Goal: Information Seeking & Learning: Find specific page/section

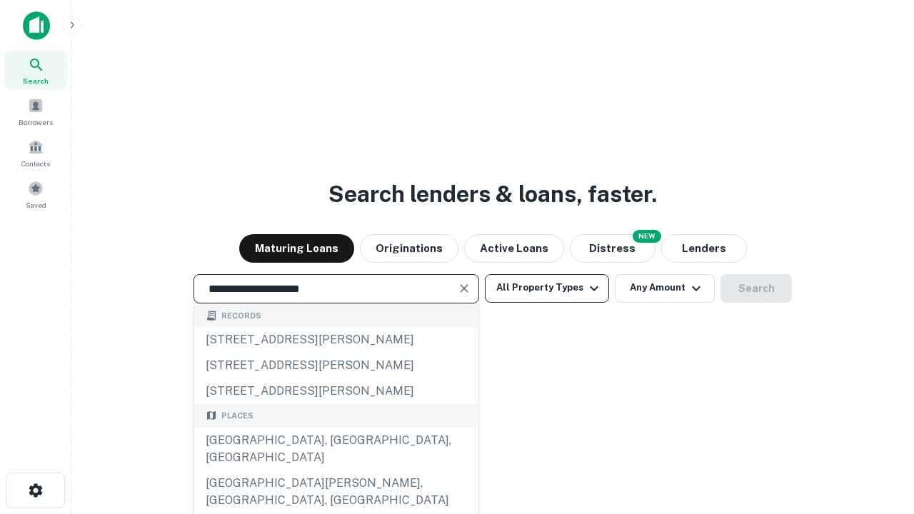
type input "**********"
click at [547, 288] on button "All Property Types" at bounding box center [547, 288] width 124 height 29
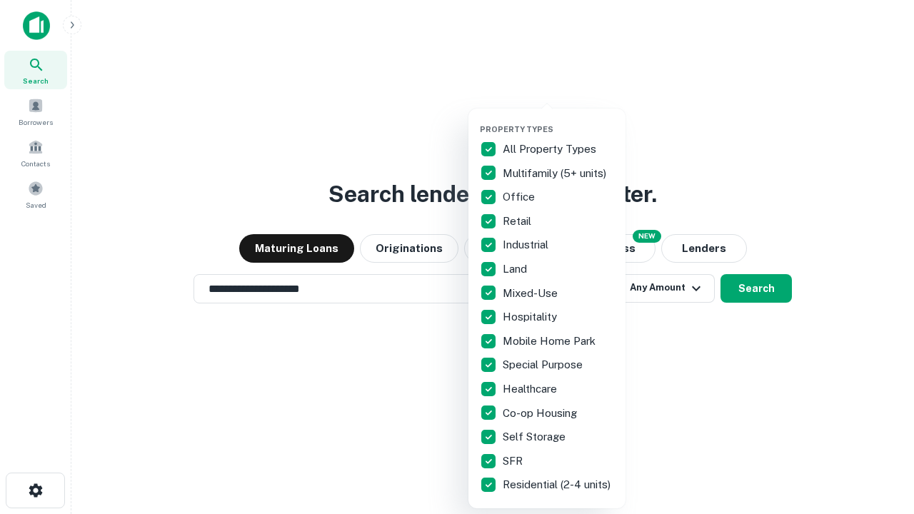
click at [558, 120] on button "button" at bounding box center [558, 120] width 157 height 1
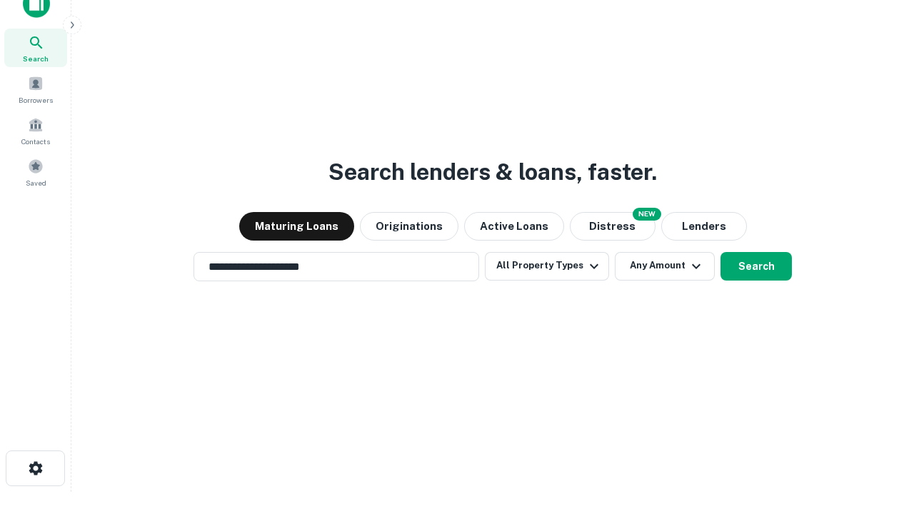
scroll to position [9, 172]
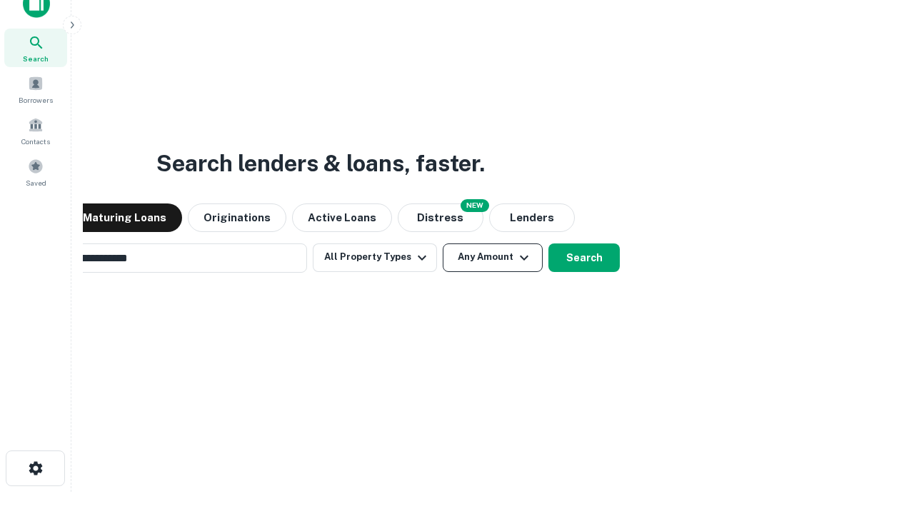
click at [443, 244] on button "Any Amount" at bounding box center [493, 258] width 100 height 29
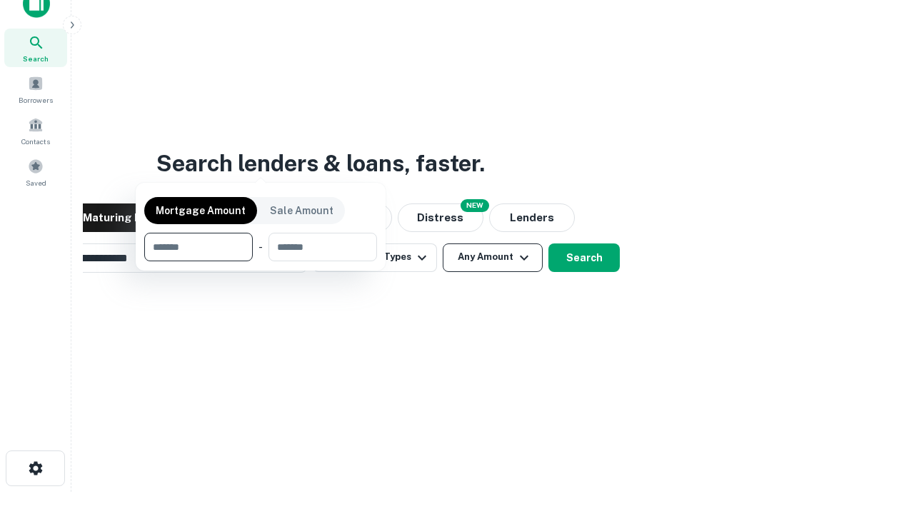
scroll to position [103, 404]
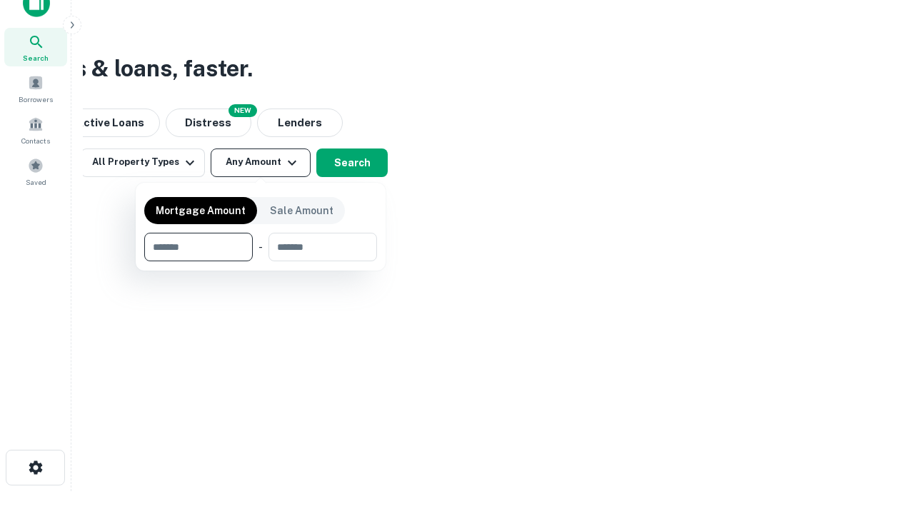
type input "*******"
click at [261, 261] on button "button" at bounding box center [260, 261] width 233 height 1
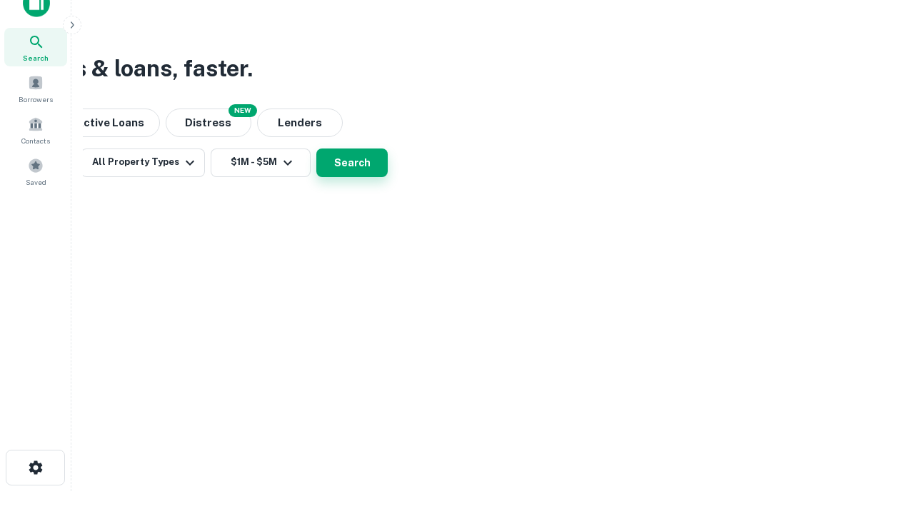
click at [388, 177] on button "Search" at bounding box center [351, 163] width 71 height 29
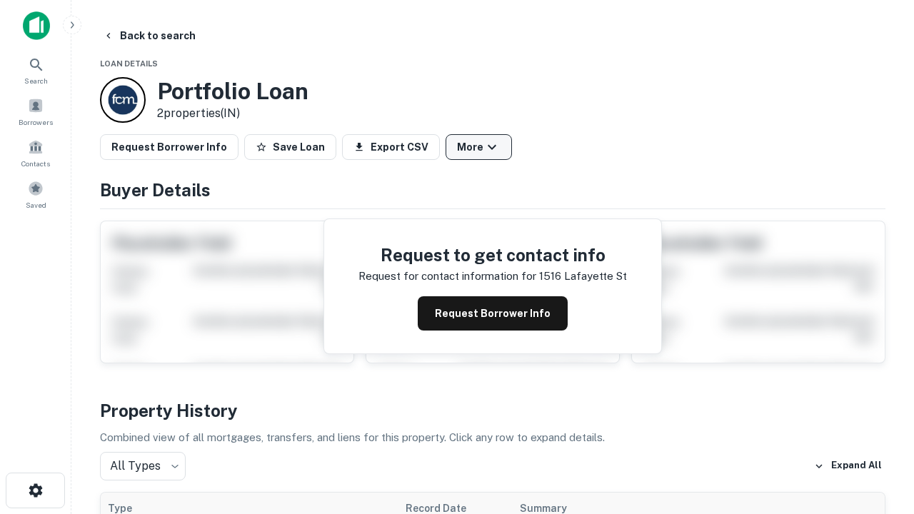
click at [478, 147] on button "More" at bounding box center [479, 147] width 66 height 26
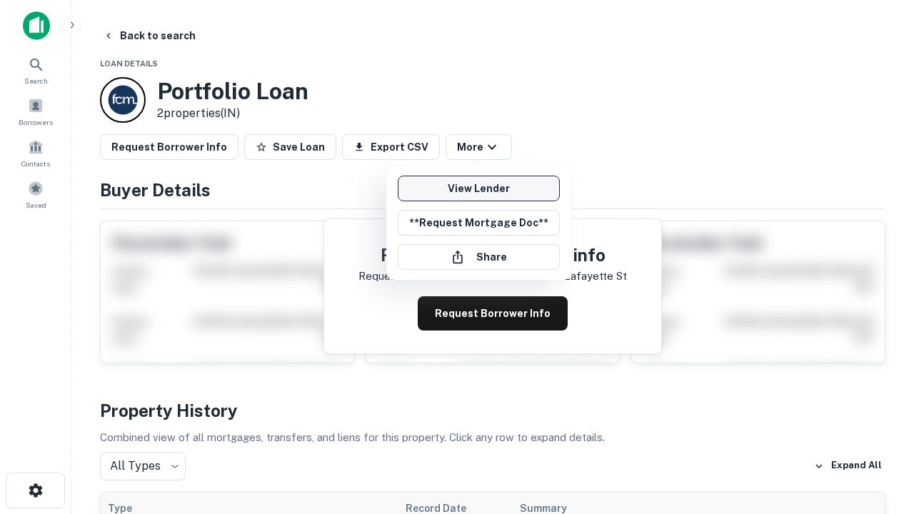
click at [478, 189] on link "View Lender" at bounding box center [479, 189] width 162 height 26
